Goal: Check status

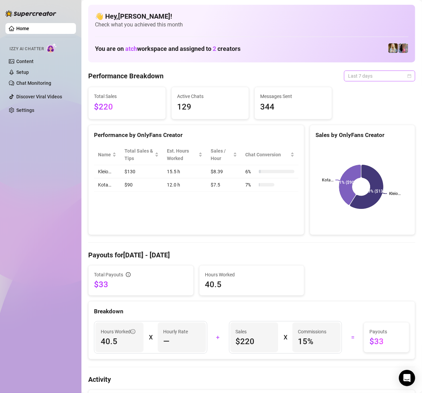
click at [365, 76] on span "Last 7 days" at bounding box center [379, 76] width 63 height 10
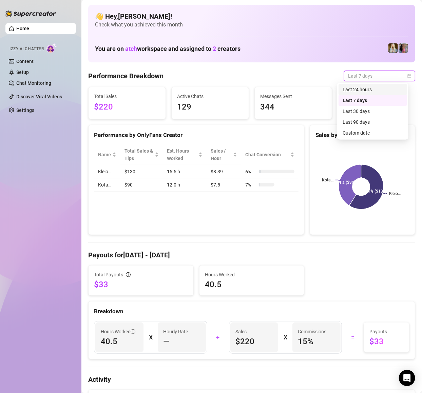
click at [383, 90] on div "Last 24 hours" at bounding box center [373, 89] width 60 height 7
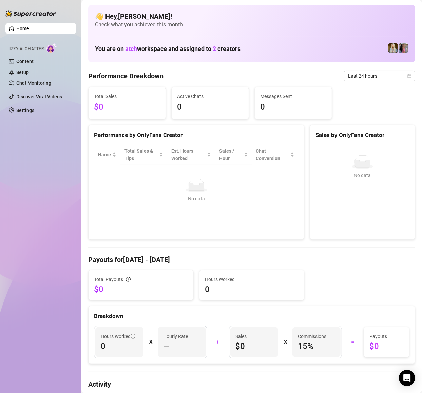
click at [312, 216] on div "No data No data" at bounding box center [362, 189] width 105 height 100
drag, startPoint x: 315, startPoint y: 215, endPoint x: 308, endPoint y: 210, distance: 7.7
click at [318, 215] on div "No data No data" at bounding box center [362, 189] width 89 height 68
